Goal: Complete application form

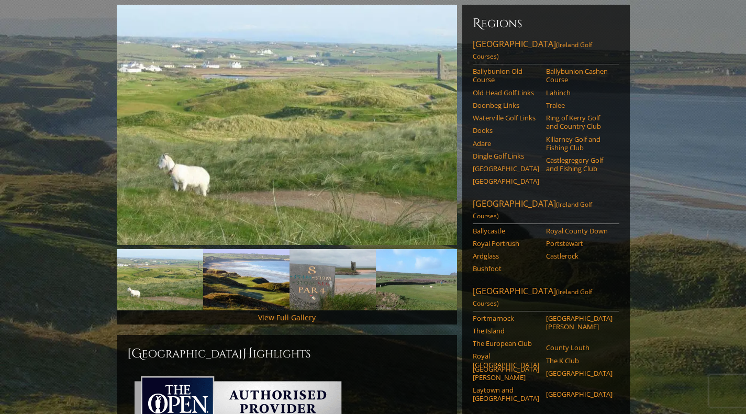
scroll to position [129, 0]
click at [513, 197] on link "[GEOGRAPHIC_DATA] ([GEOGRAPHIC_DATA] Golf Courses)" at bounding box center [546, 210] width 147 height 26
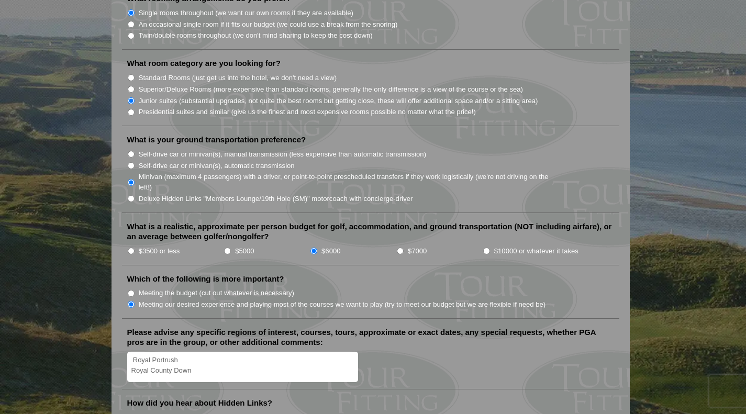
scroll to position [1035, 0]
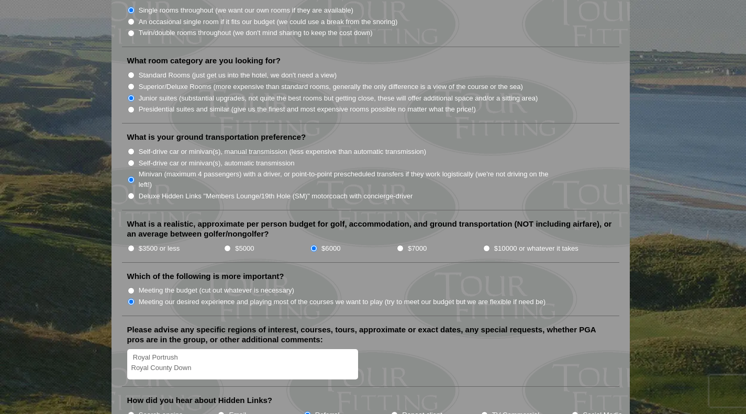
click at [131, 349] on textarea "Royal Portrush Royal County Down" at bounding box center [242, 364] width 231 height 31
click at [132, 349] on textarea "Royal Portrush Royal County Down" at bounding box center [242, 364] width 231 height 31
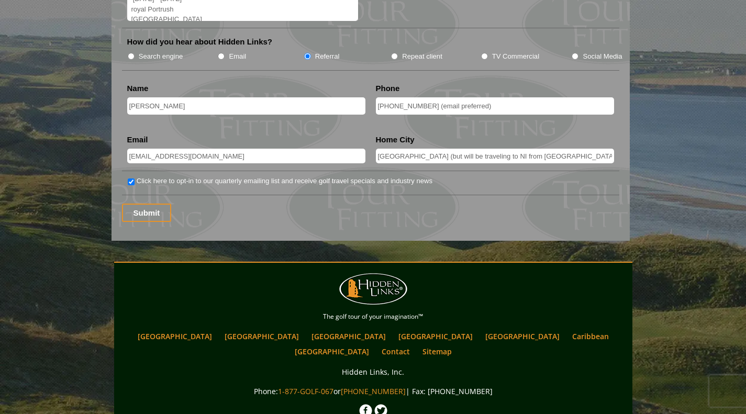
scroll to position [1347, 0]
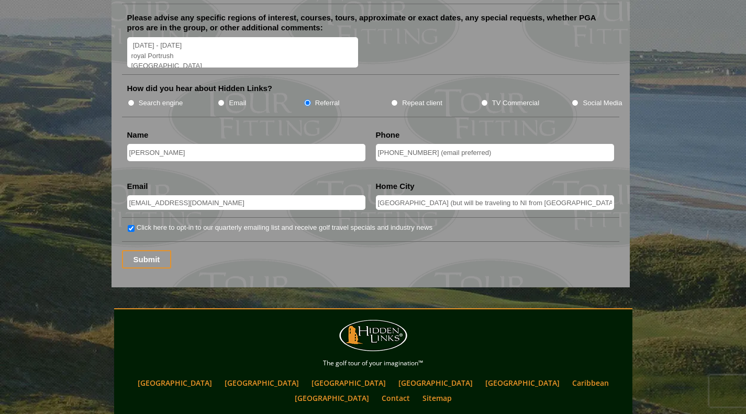
type textarea "May1 - May 6 royal Portrush Royal County Down"
click at [150, 250] on input "Submit" at bounding box center [147, 259] width 50 height 18
